Goal: Information Seeking & Learning: Learn about a topic

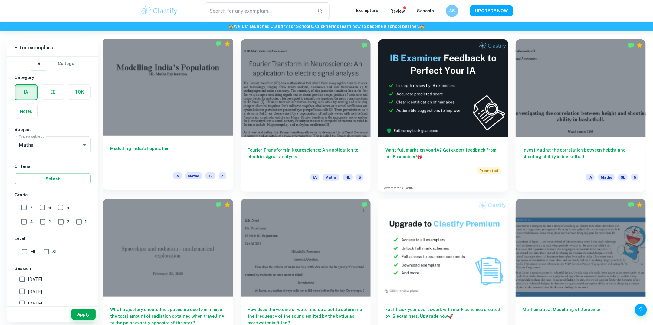
scroll to position [165, 0]
click at [20, 206] on input "7" at bounding box center [24, 207] width 12 height 12
checkbox input "true"
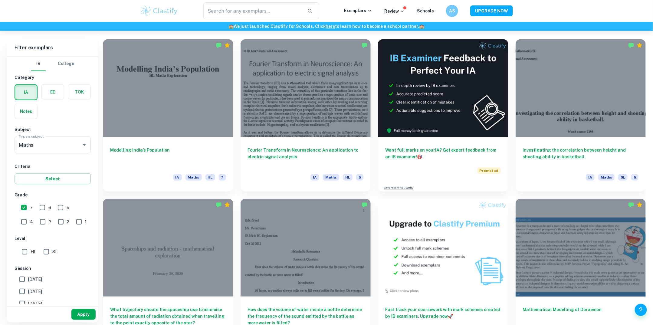
click at [74, 313] on button "Apply" at bounding box center [83, 314] width 24 height 11
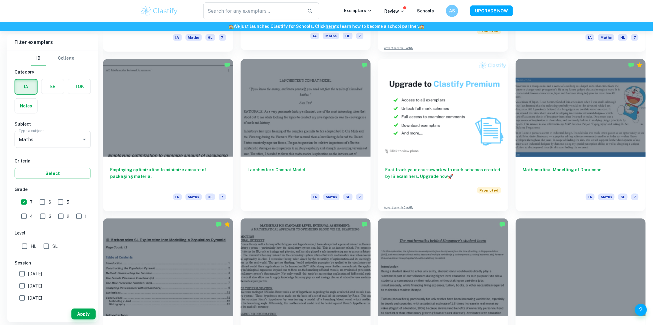
scroll to position [307, 0]
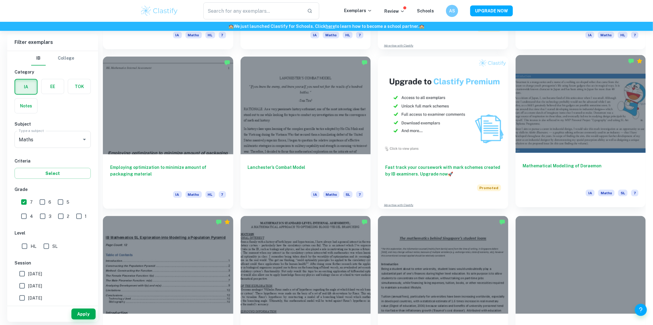
click at [577, 127] on div at bounding box center [580, 104] width 130 height 98
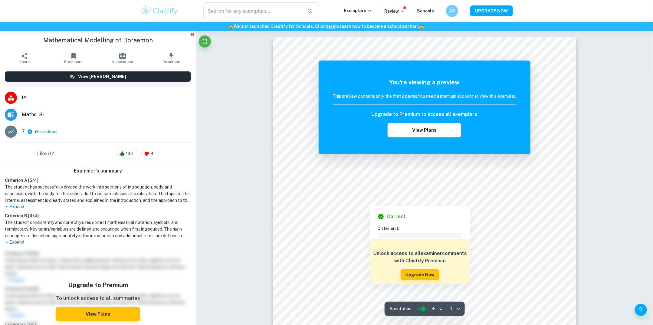
scroll to position [36, 0]
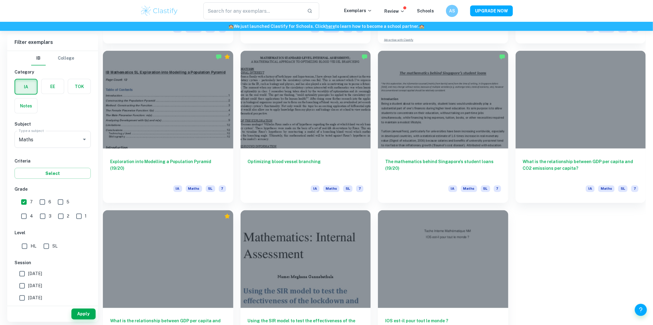
scroll to position [472, 0]
click at [302, 128] on div at bounding box center [305, 99] width 130 height 98
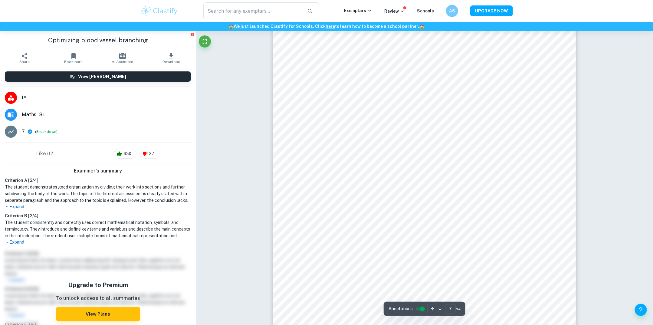
scroll to position [2725, 0]
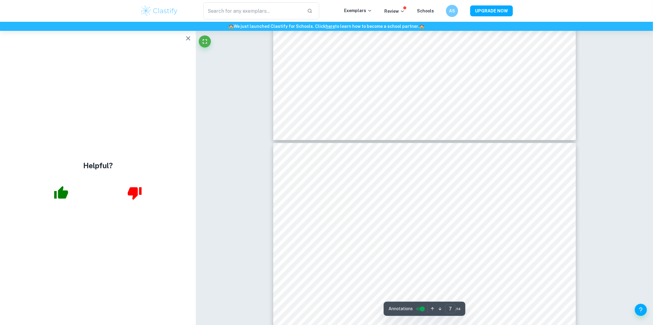
type input "8"
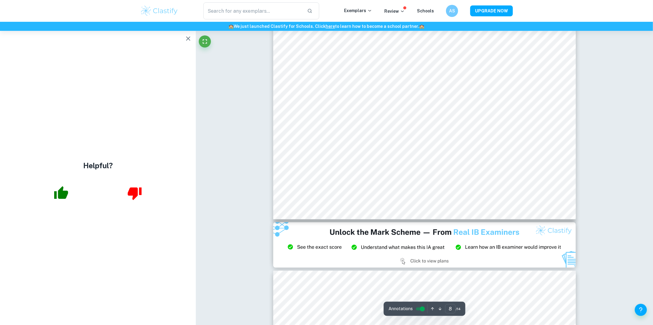
scroll to position [3361, 0]
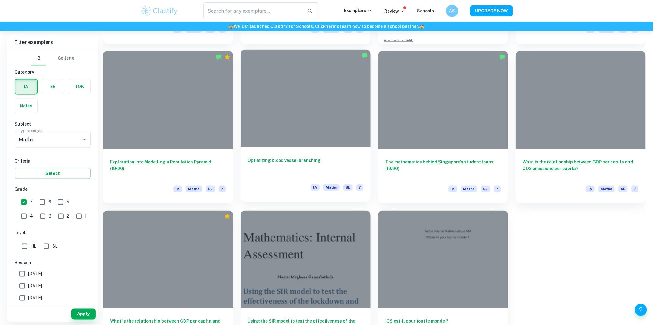
scroll to position [509, 0]
